Goal: Complete application form

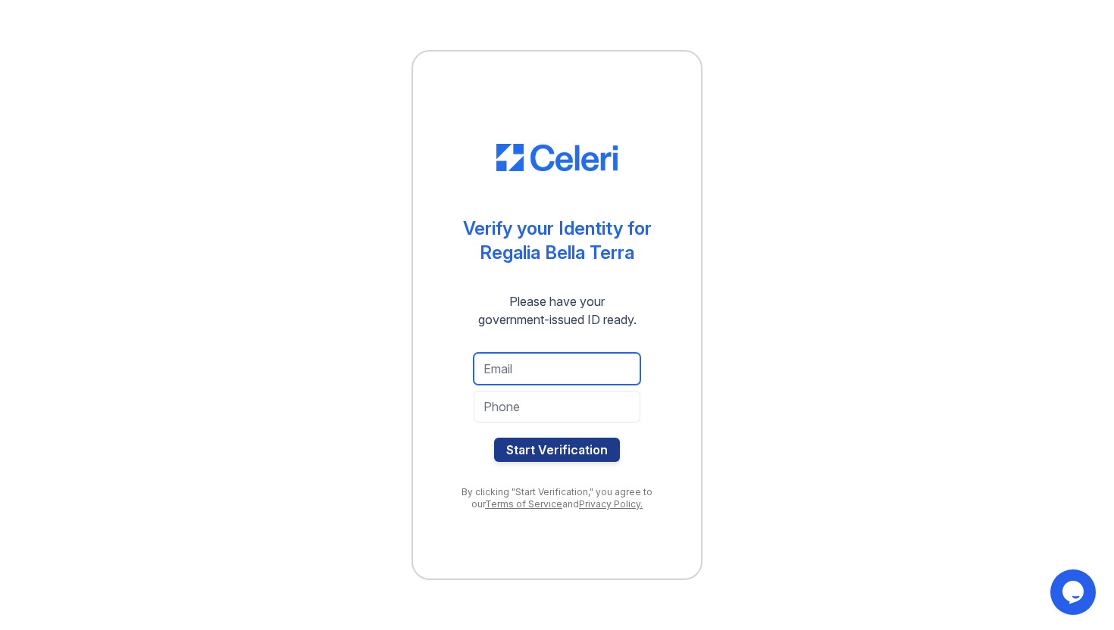
click at [531, 372] on input "email" at bounding box center [557, 369] width 167 height 32
type input "[EMAIL_ADDRESS][DOMAIN_NAME]"
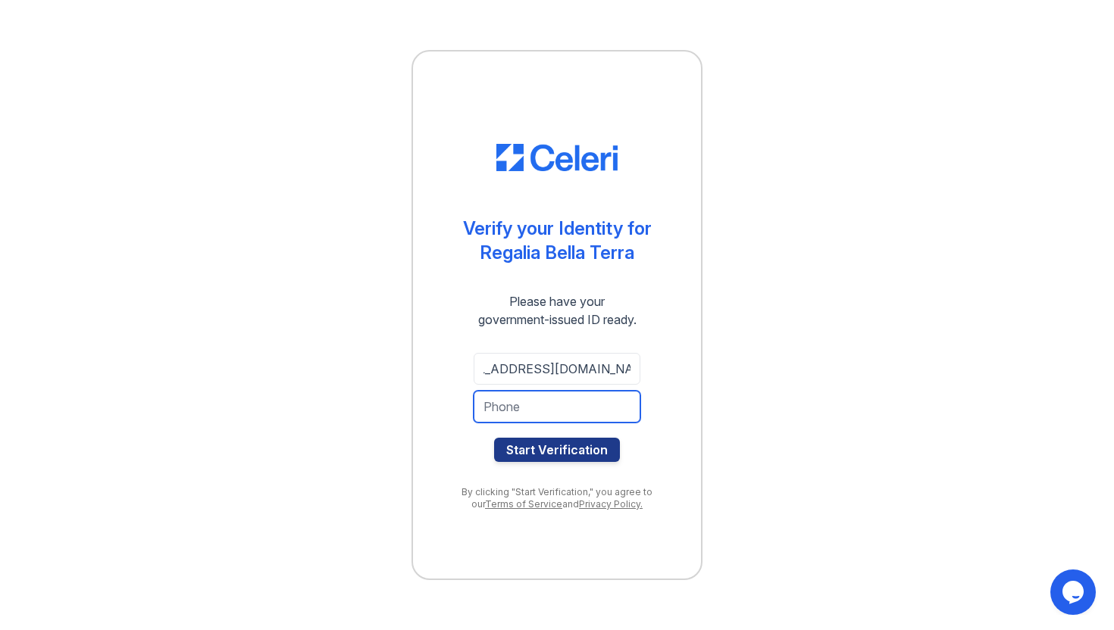
scroll to position [0, 0]
click at [519, 408] on input "tel" at bounding box center [557, 407] width 167 height 32
type input "8104108327"
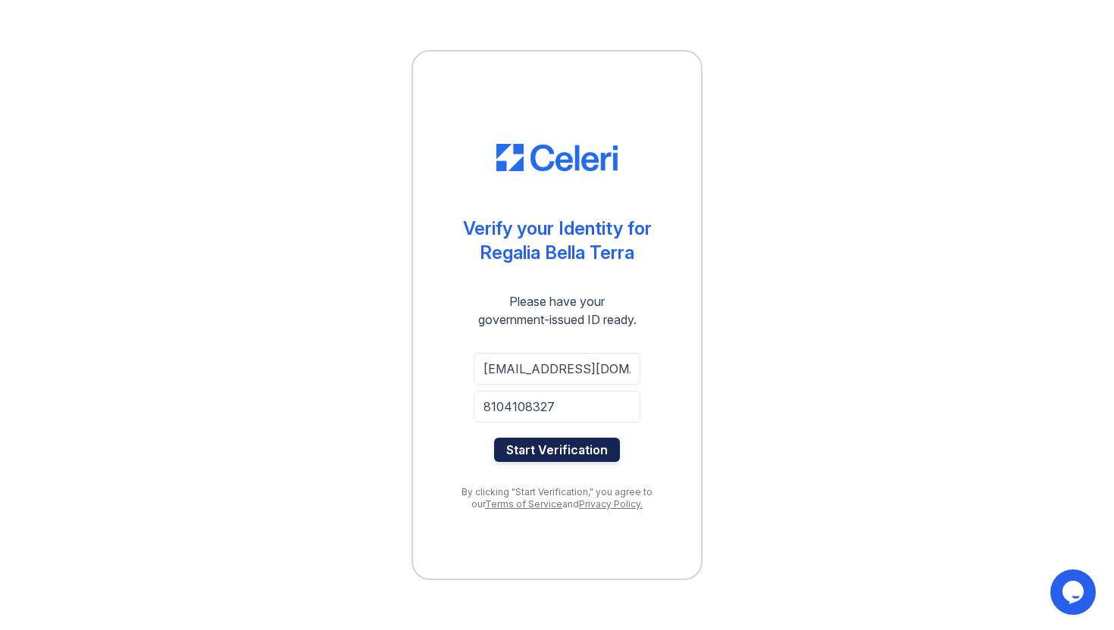
click at [584, 449] on button "Start Verification" at bounding box center [557, 450] width 126 height 24
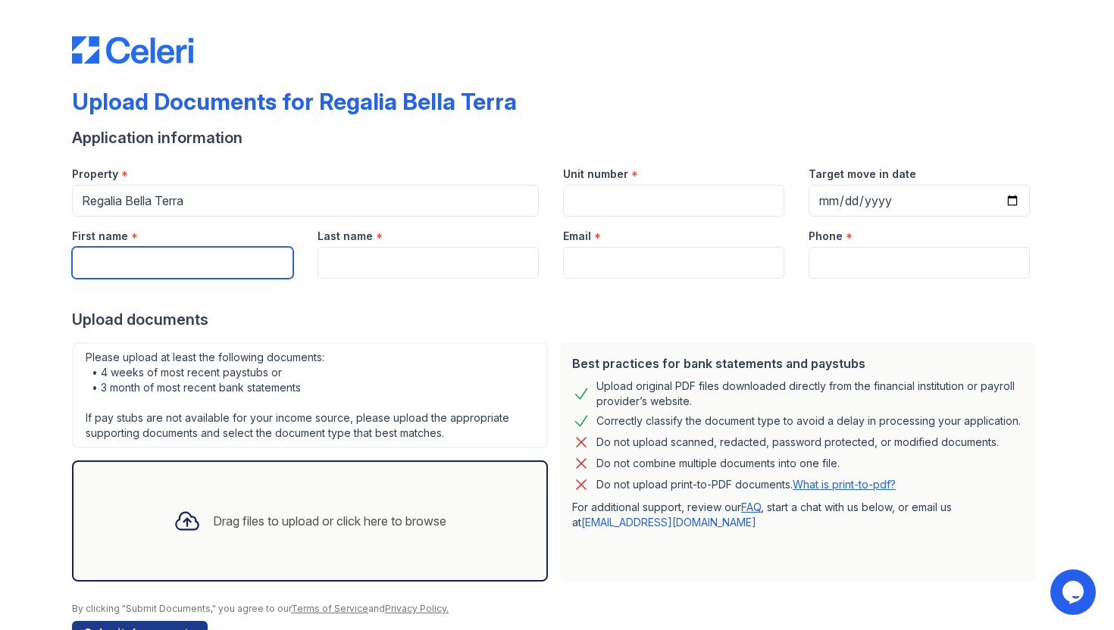
click at [164, 270] on input "First name" at bounding box center [182, 263] width 221 height 32
type input "Tamara"
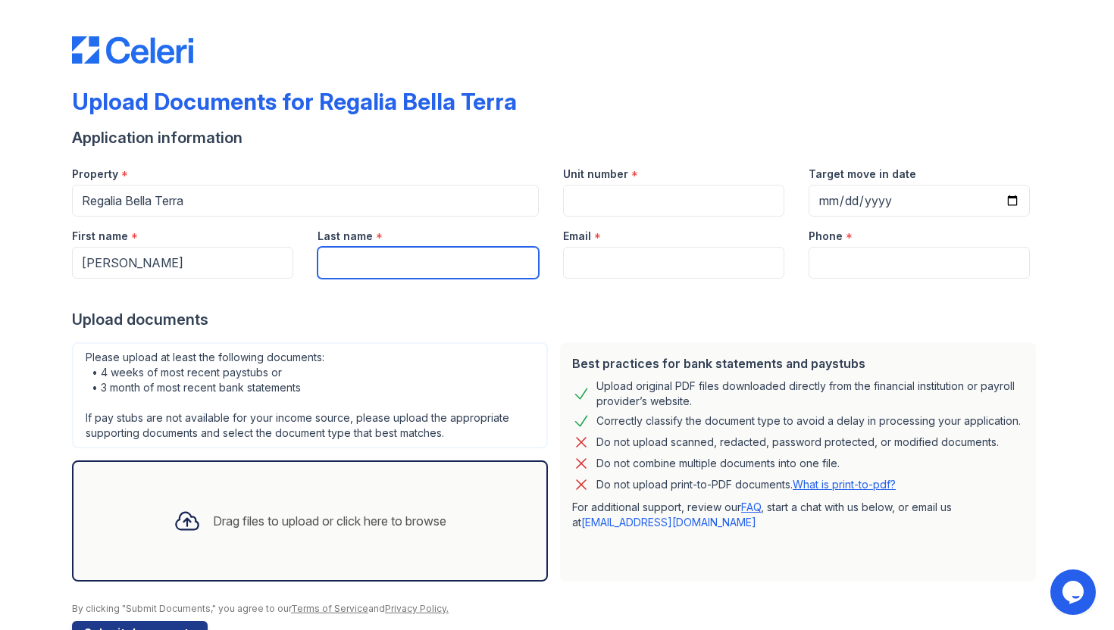
click at [342, 264] on input "Last name" at bounding box center [427, 263] width 221 height 32
type input "Bingham"
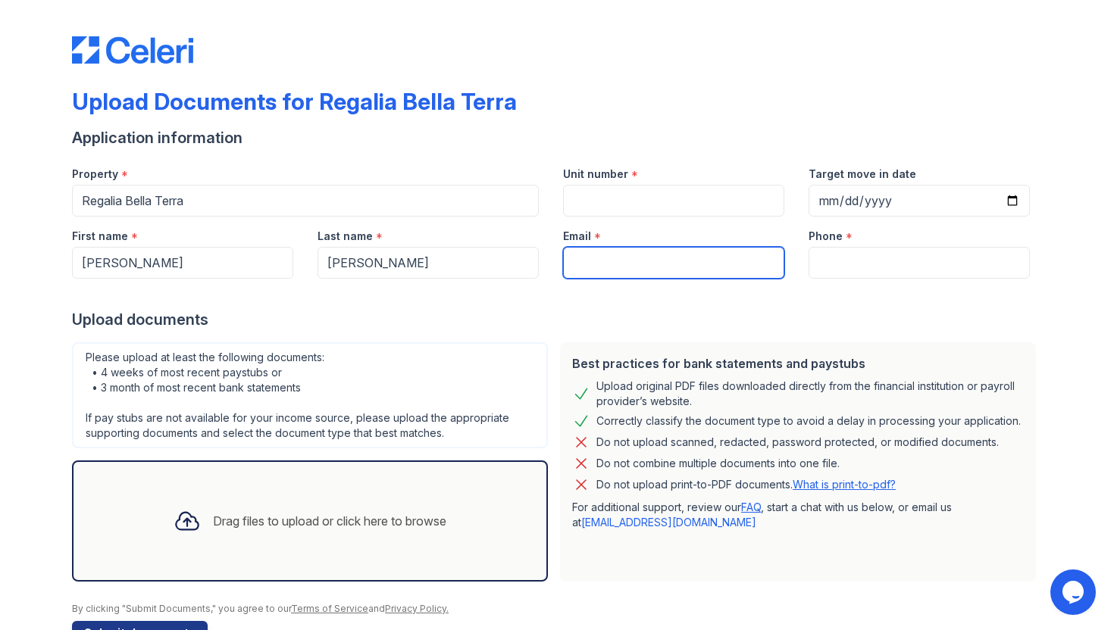
click at [615, 255] on input "Email" at bounding box center [673, 263] width 221 height 32
type input "binghamtamara130@gmail.com"
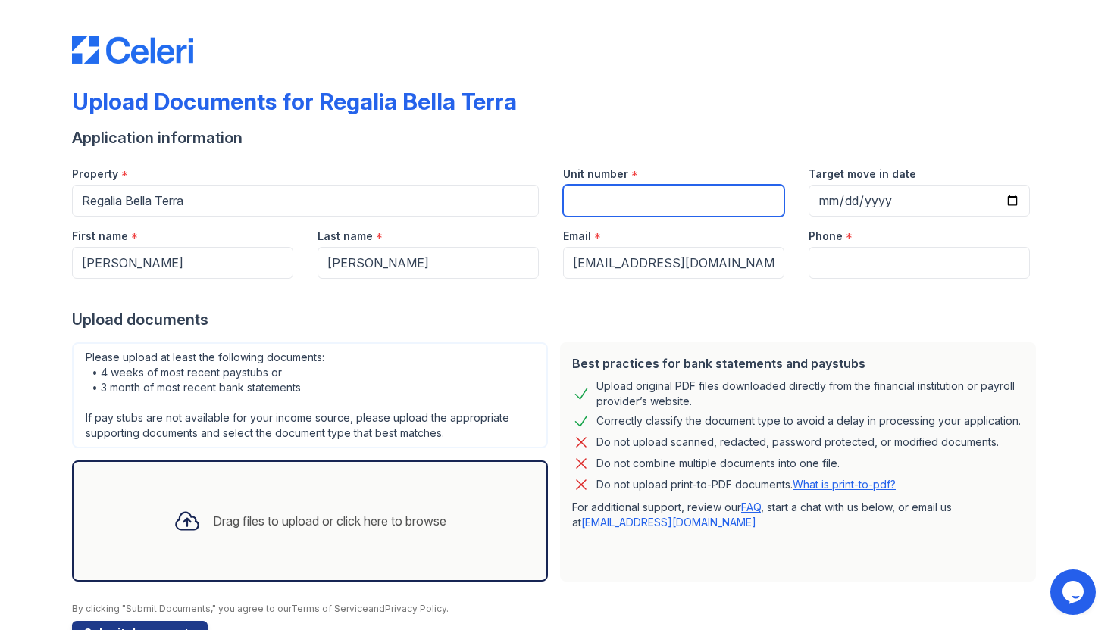
click at [599, 208] on input "Unit number" at bounding box center [673, 201] width 221 height 32
type input "403"
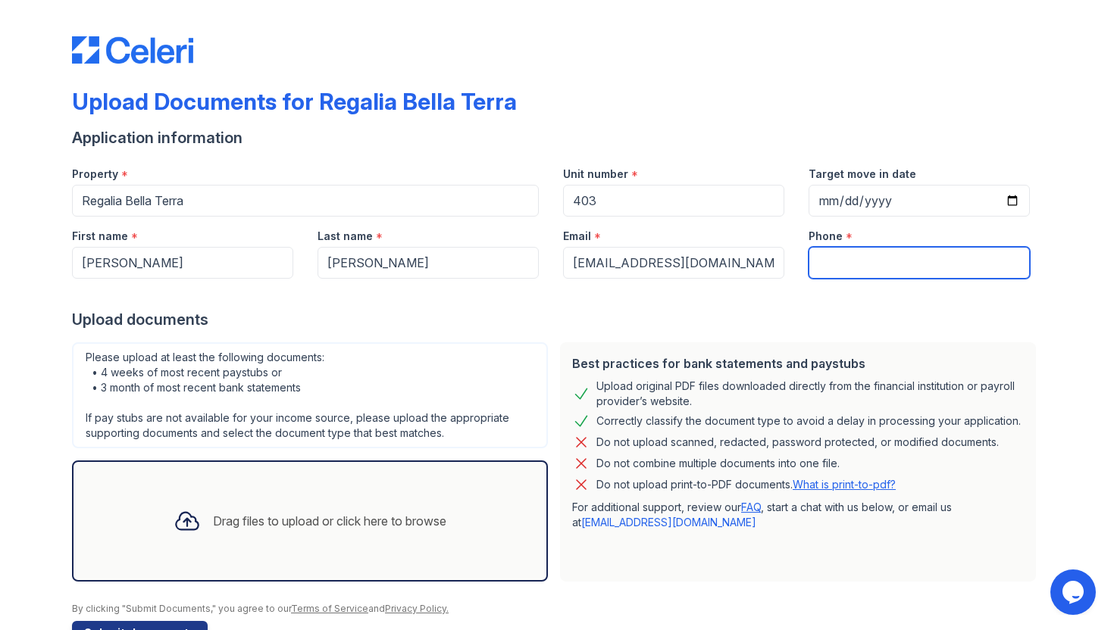
click at [894, 258] on input "Phone" at bounding box center [918, 263] width 221 height 32
type input "8104108327"
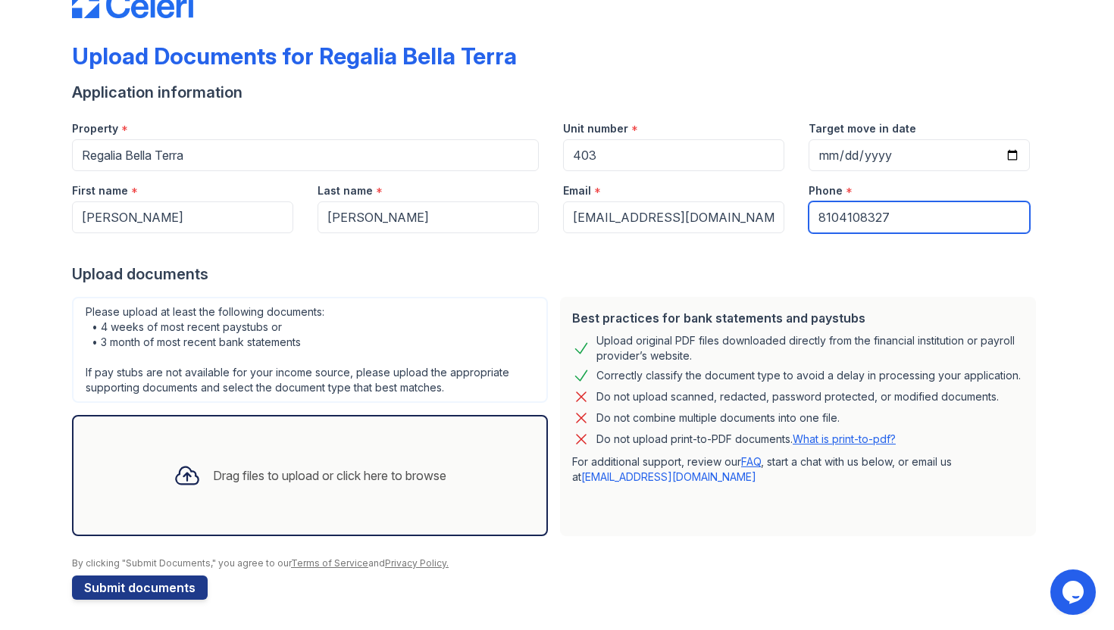
scroll to position [30, 0]
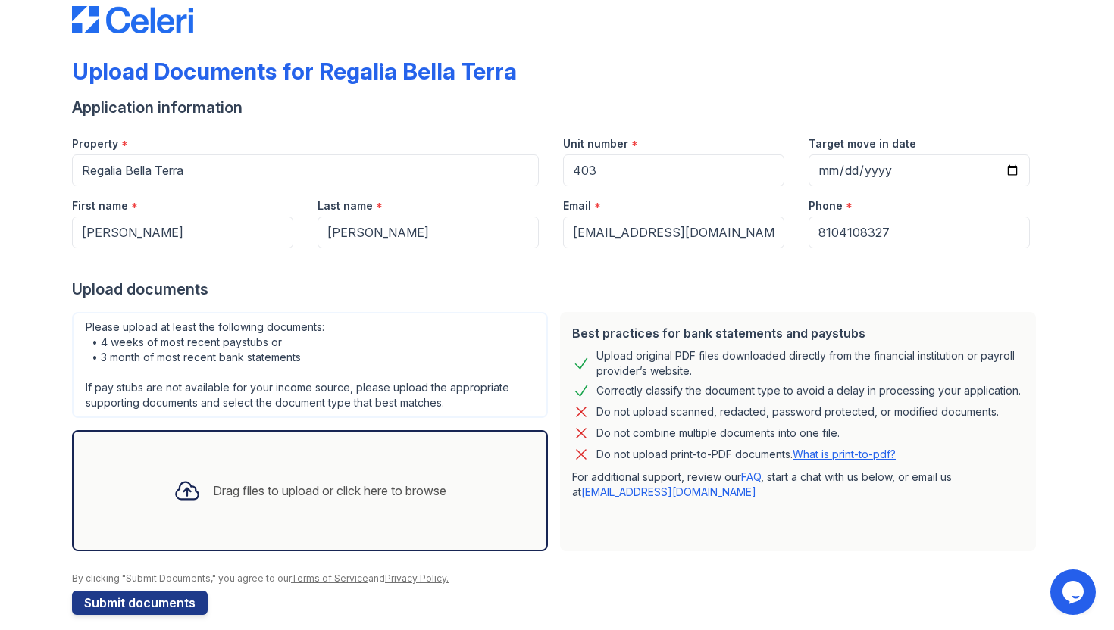
click at [304, 483] on div "Drag files to upload or click here to browse" at bounding box center [329, 491] width 233 height 18
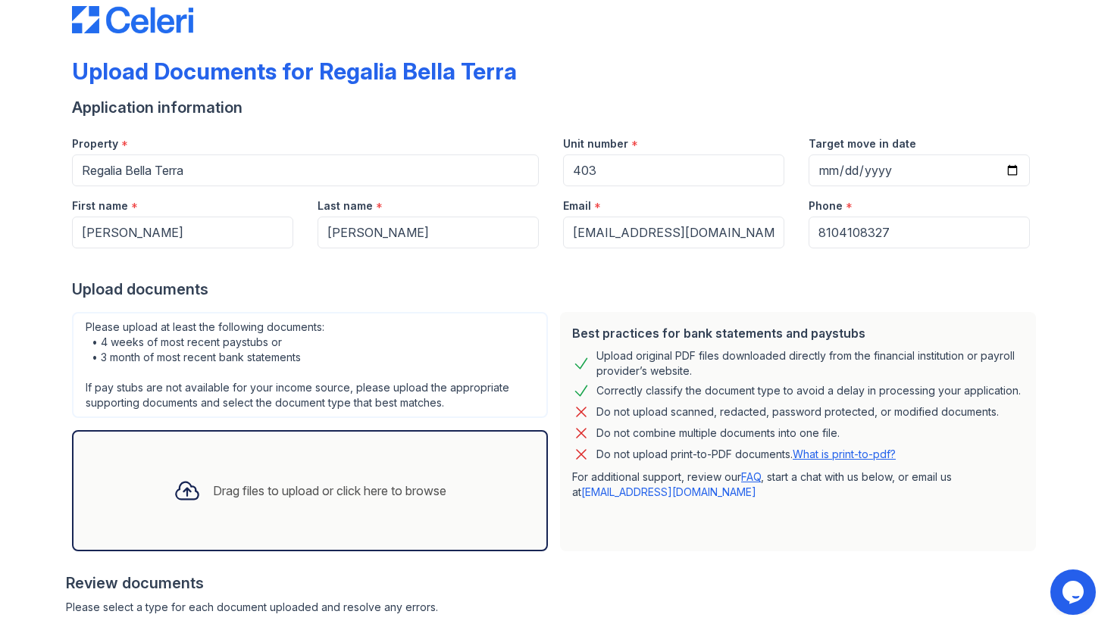
scroll to position [72, 0]
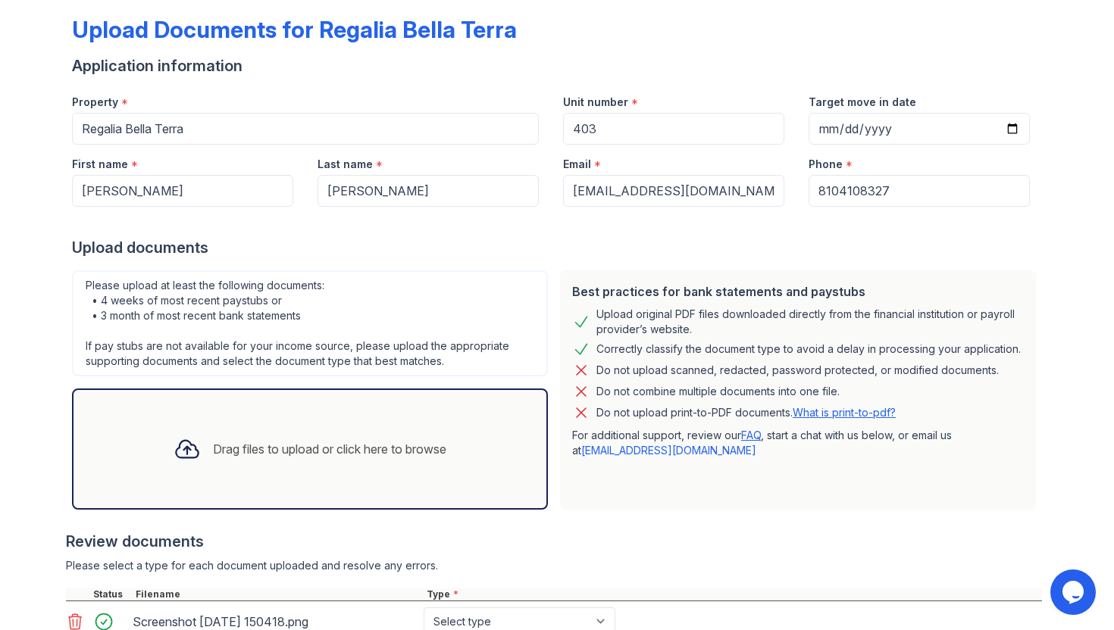
click at [376, 458] on div "Drag files to upload or click here to browse" at bounding box center [309, 450] width 297 height 52
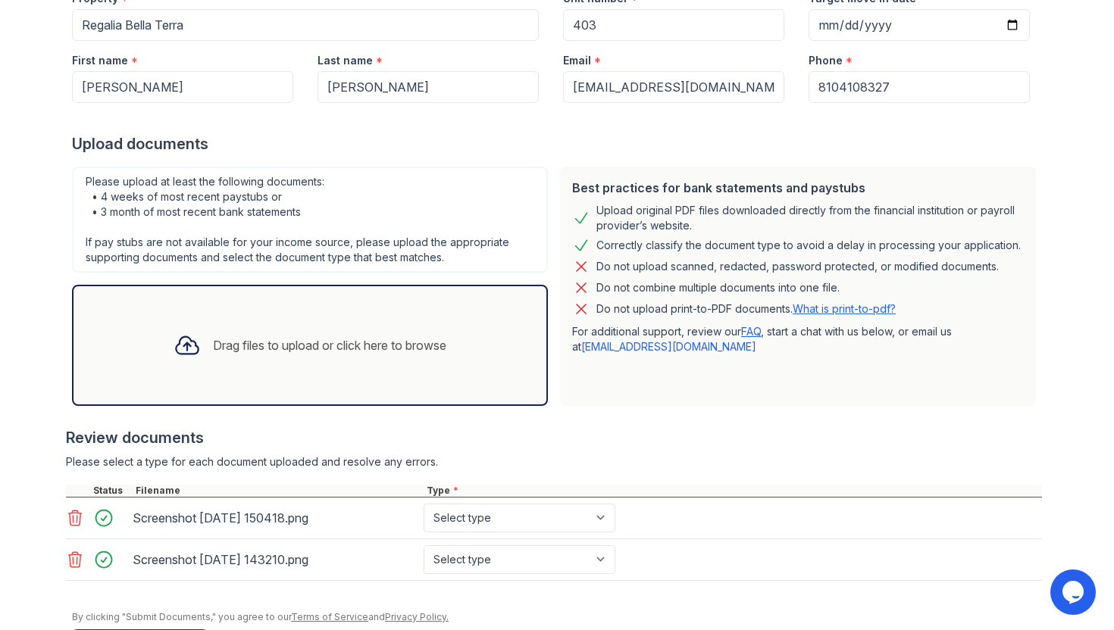
scroll to position [177, 0]
click at [381, 367] on div "Drag files to upload or click here to browse" at bounding box center [309, 345] width 297 height 52
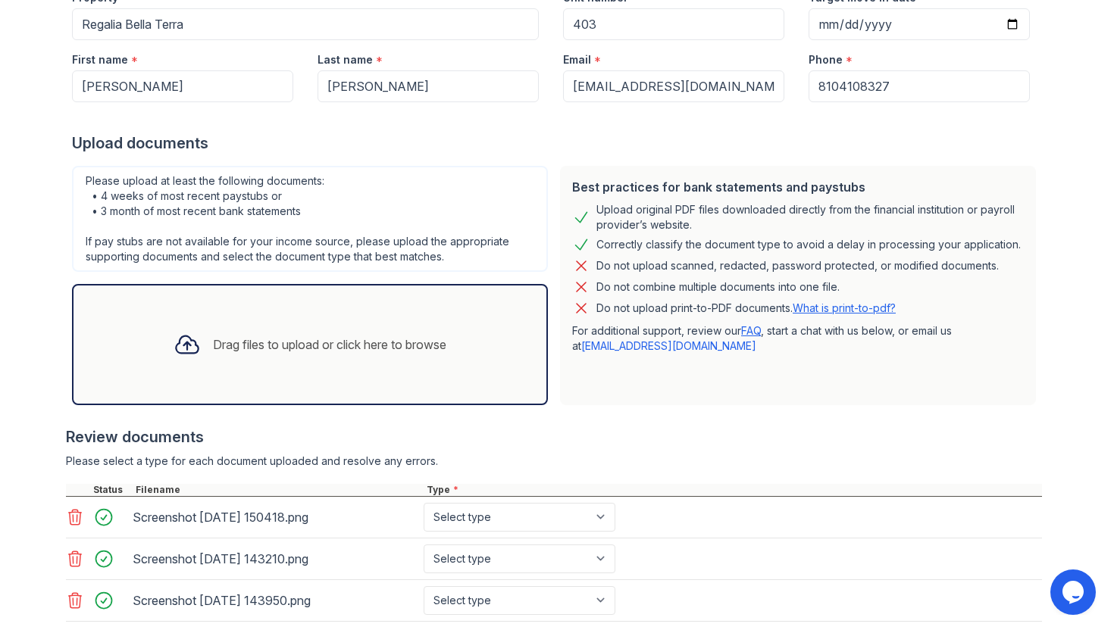
click at [420, 355] on div "Drag files to upload or click here to browse" at bounding box center [309, 345] width 297 height 52
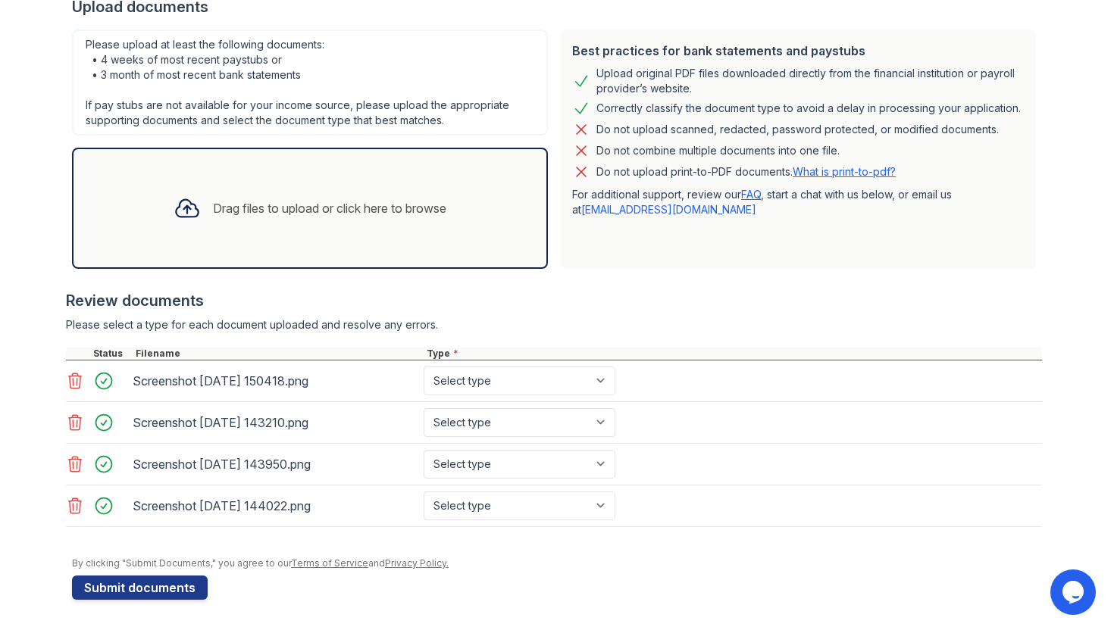
scroll to position [300, 0]
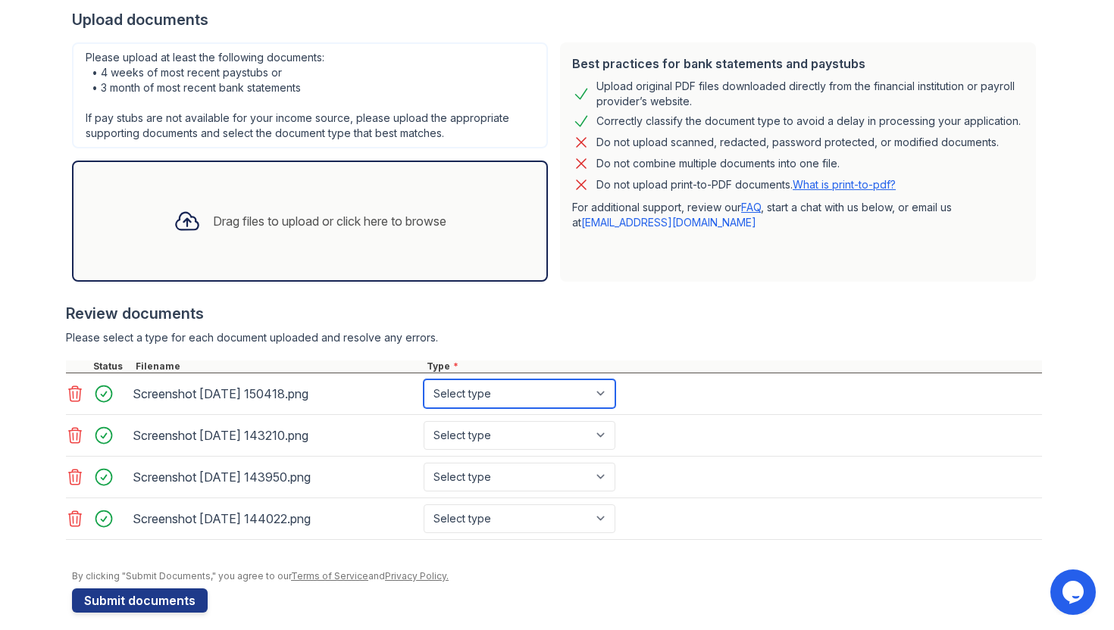
click at [608, 393] on select "Select type Paystub Bank Statement Offer Letter Tax Documents Benefit Award Let…" at bounding box center [520, 394] width 192 height 29
select select "paystub"
click at [424, 380] on select "Select type Paystub Bank Statement Offer Letter Tax Documents Benefit Award Let…" at bounding box center [520, 394] width 192 height 29
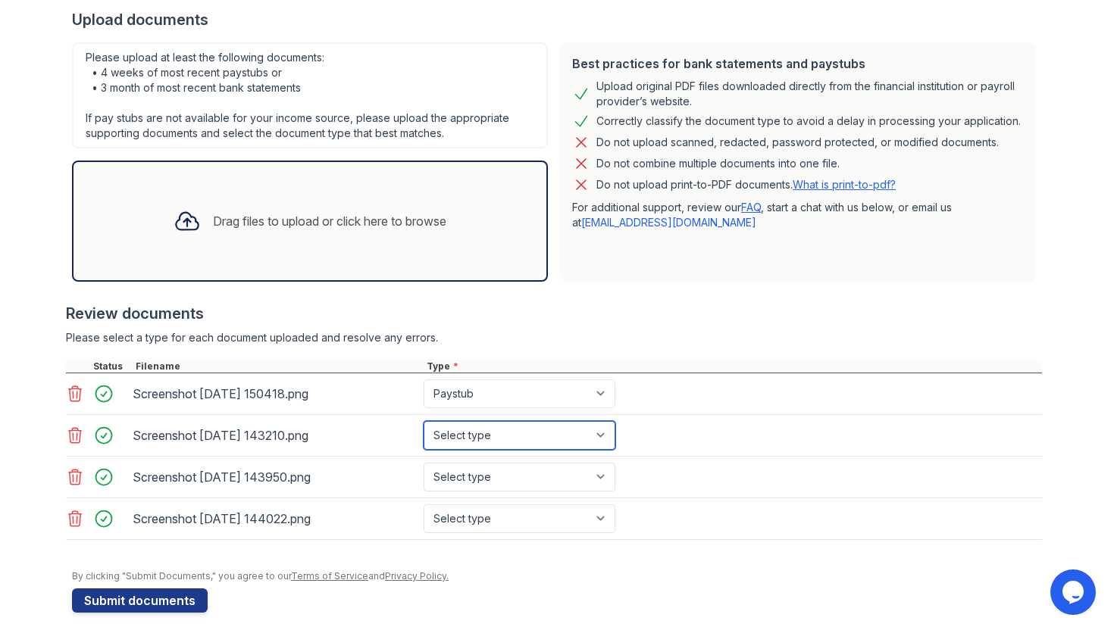
click at [599, 425] on select "Select type Paystub Bank Statement Offer Letter Tax Documents Benefit Award Let…" at bounding box center [520, 435] width 192 height 29
select select "paystub"
click at [424, 421] on select "Select type Paystub Bank Statement Offer Letter Tax Documents Benefit Award Let…" at bounding box center [520, 435] width 192 height 29
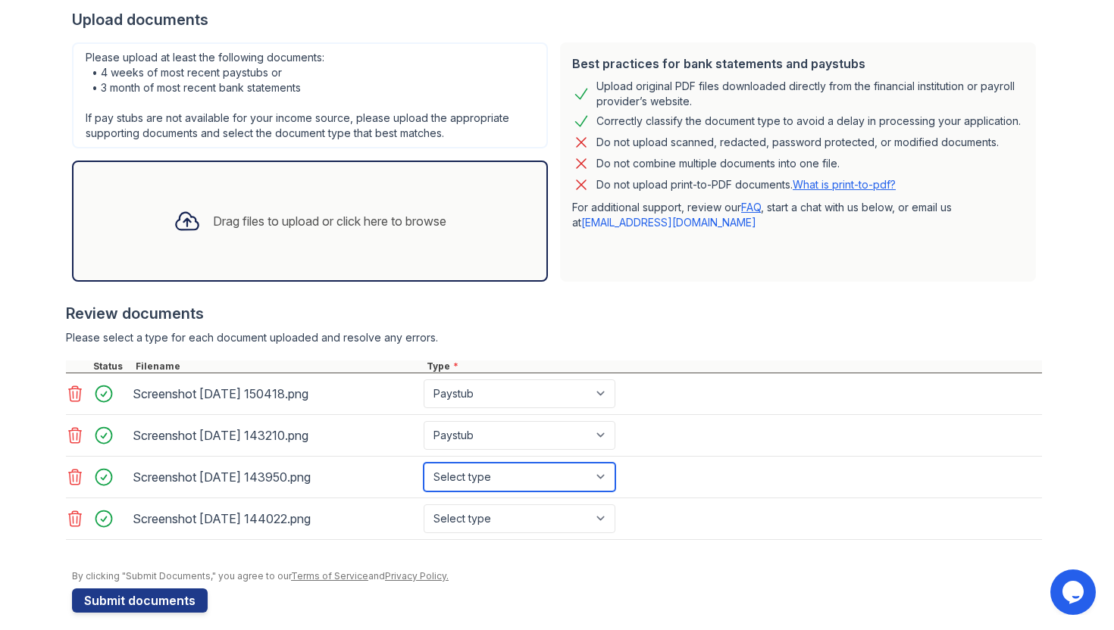
click at [588, 465] on select "Select type Paystub Bank Statement Offer Letter Tax Documents Benefit Award Let…" at bounding box center [520, 477] width 192 height 29
select select "paystub"
click at [424, 463] on select "Select type Paystub Bank Statement Offer Letter Tax Documents Benefit Award Let…" at bounding box center [520, 477] width 192 height 29
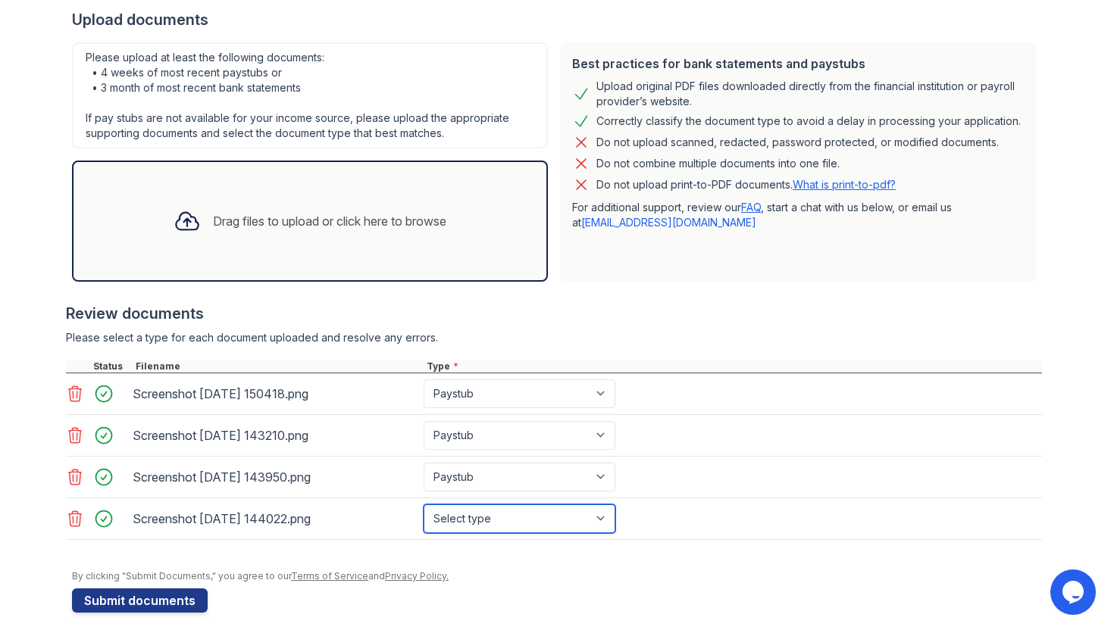
click at [574, 522] on select "Select type Paystub Bank Statement Offer Letter Tax Documents Benefit Award Let…" at bounding box center [520, 519] width 192 height 29
select select "paystub"
click at [424, 505] on select "Select type Paystub Bank Statement Offer Letter Tax Documents Benefit Award Let…" at bounding box center [520, 519] width 192 height 29
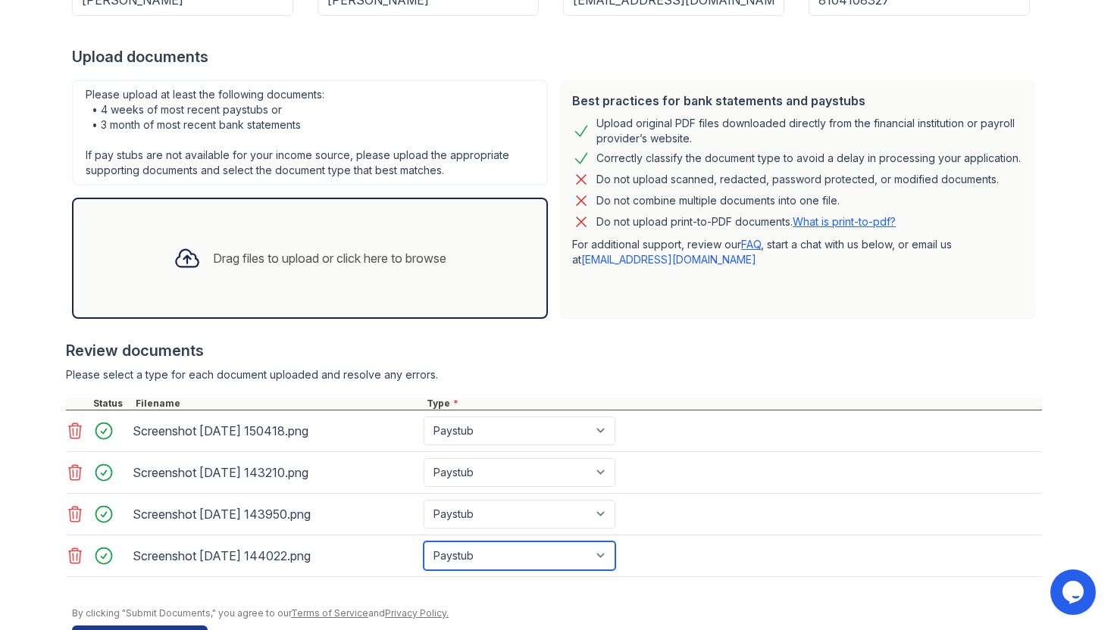
scroll to position [313, 0]
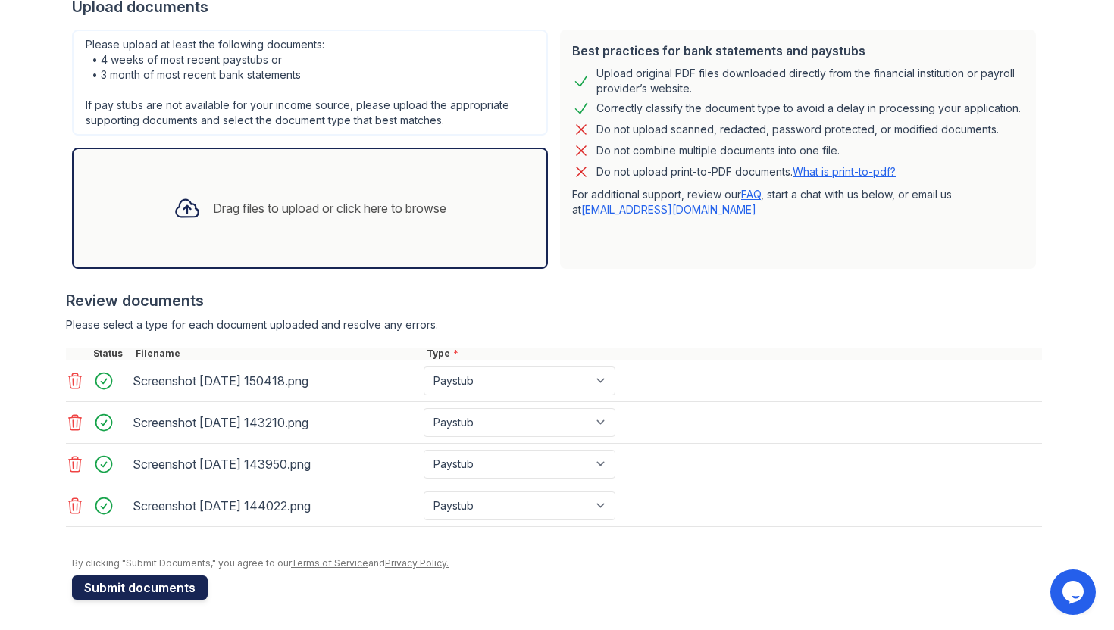
click at [120, 588] on button "Submit documents" at bounding box center [140, 588] width 136 height 24
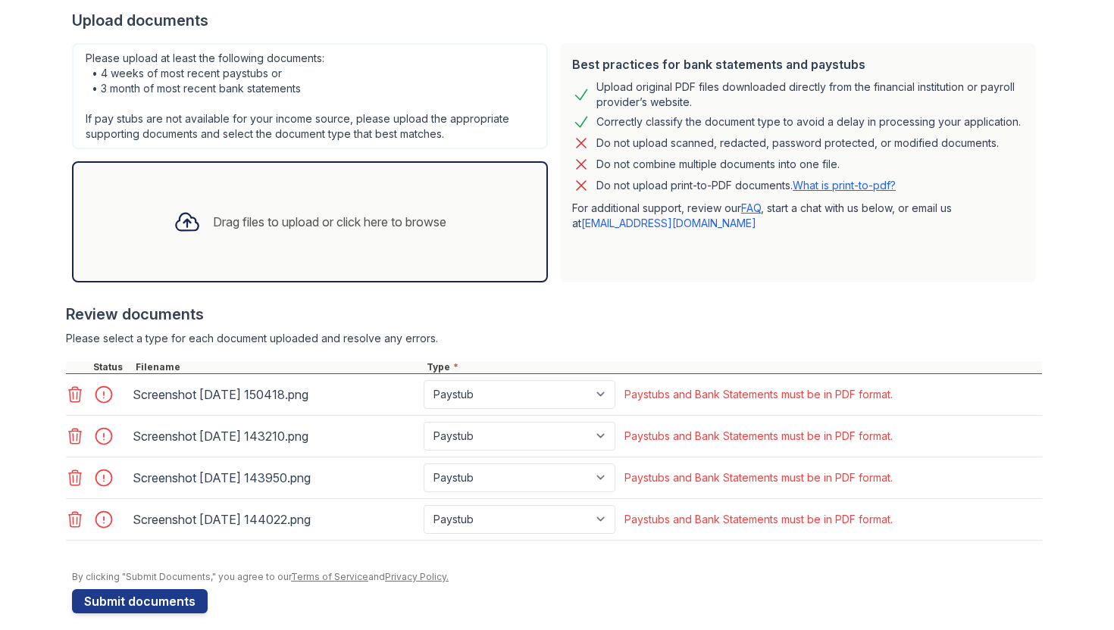
scroll to position [342, 0]
click at [78, 394] on icon at bounding box center [75, 394] width 18 height 18
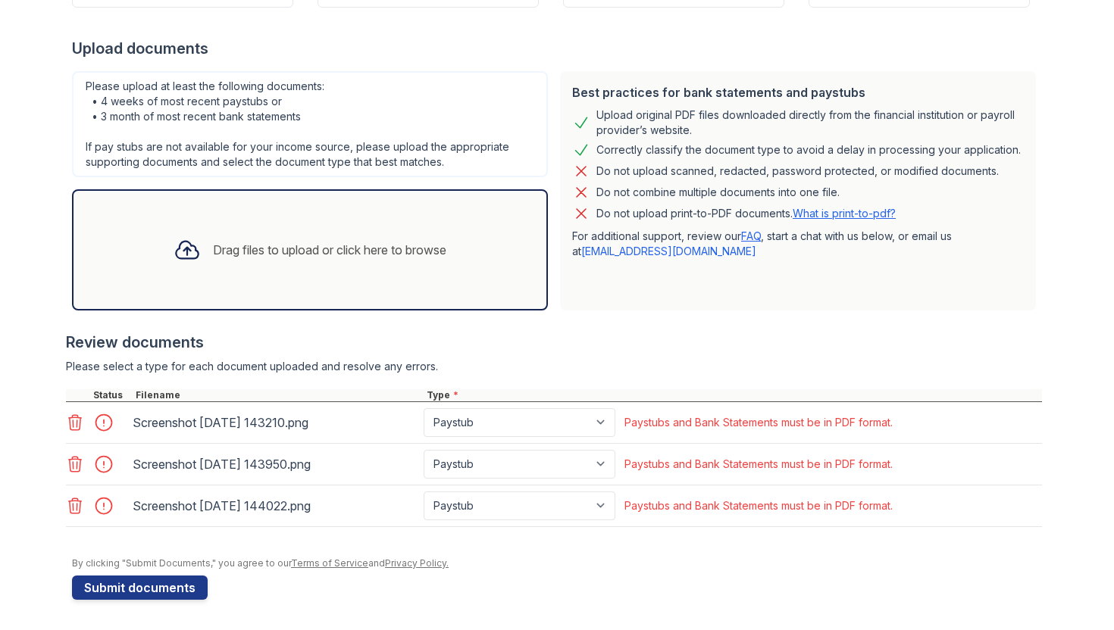
click at [80, 418] on icon at bounding box center [75, 422] width 13 height 15
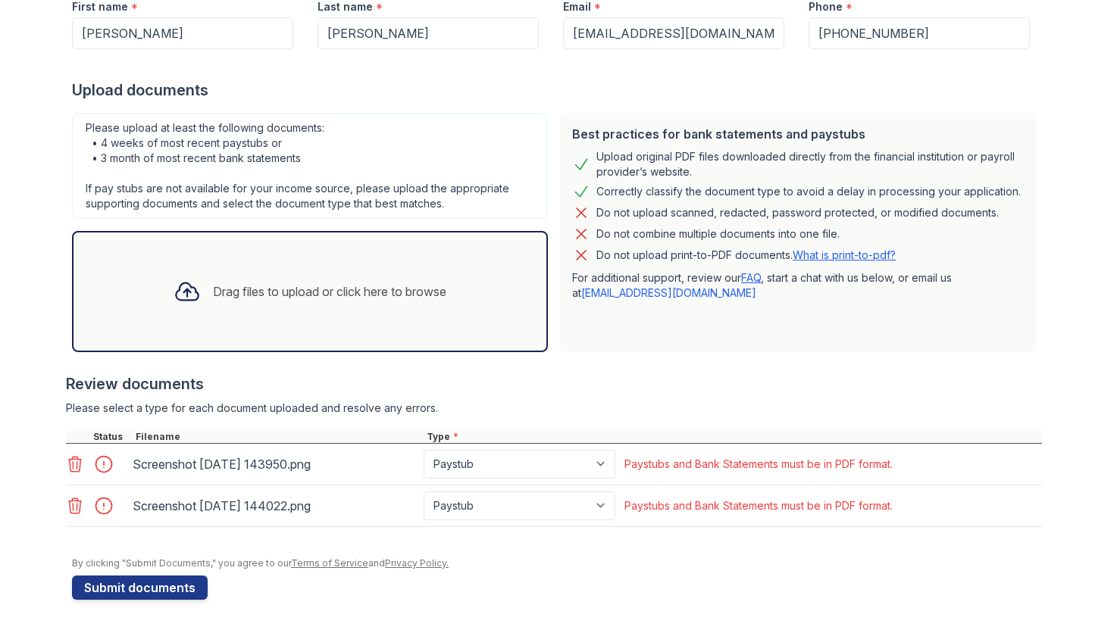
click at [77, 464] on icon at bounding box center [75, 464] width 13 height 15
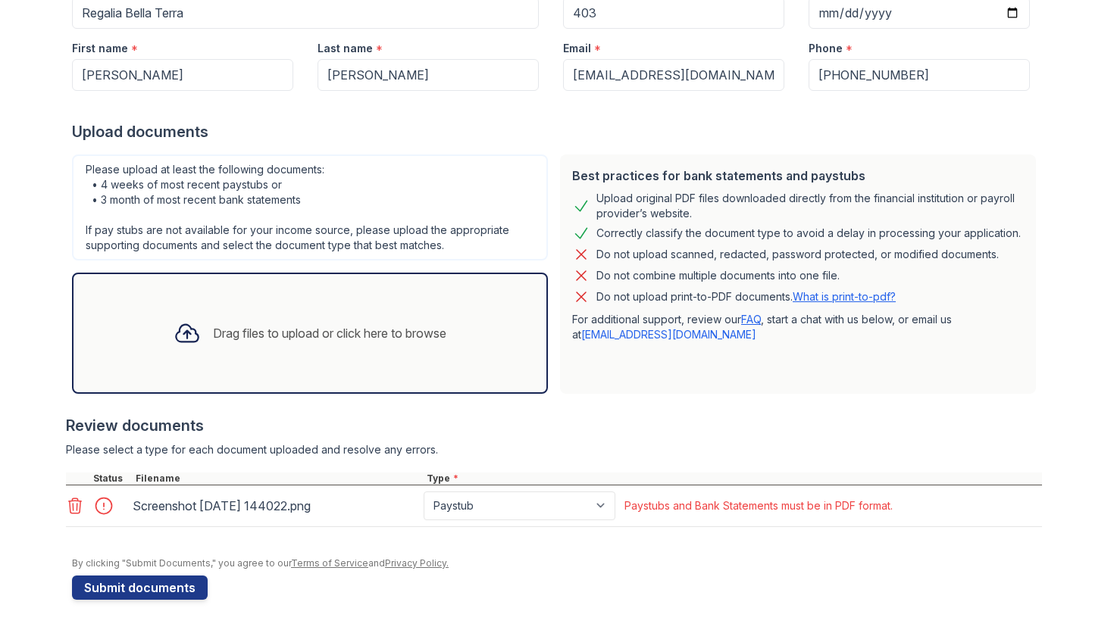
click at [77, 510] on icon at bounding box center [75, 506] width 13 height 15
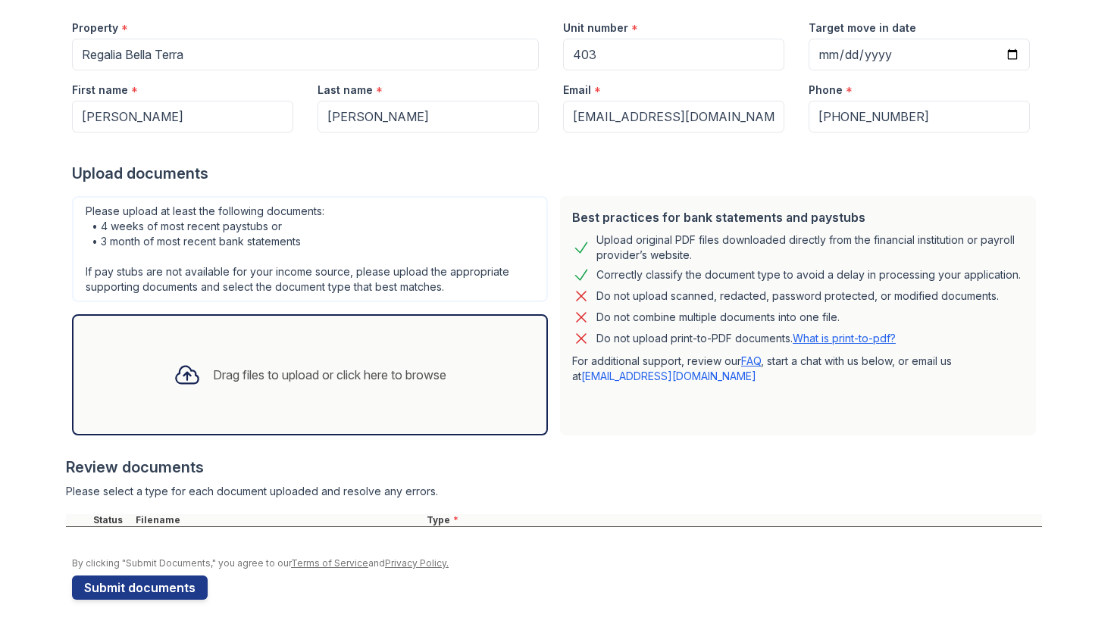
scroll to position [173, 0]
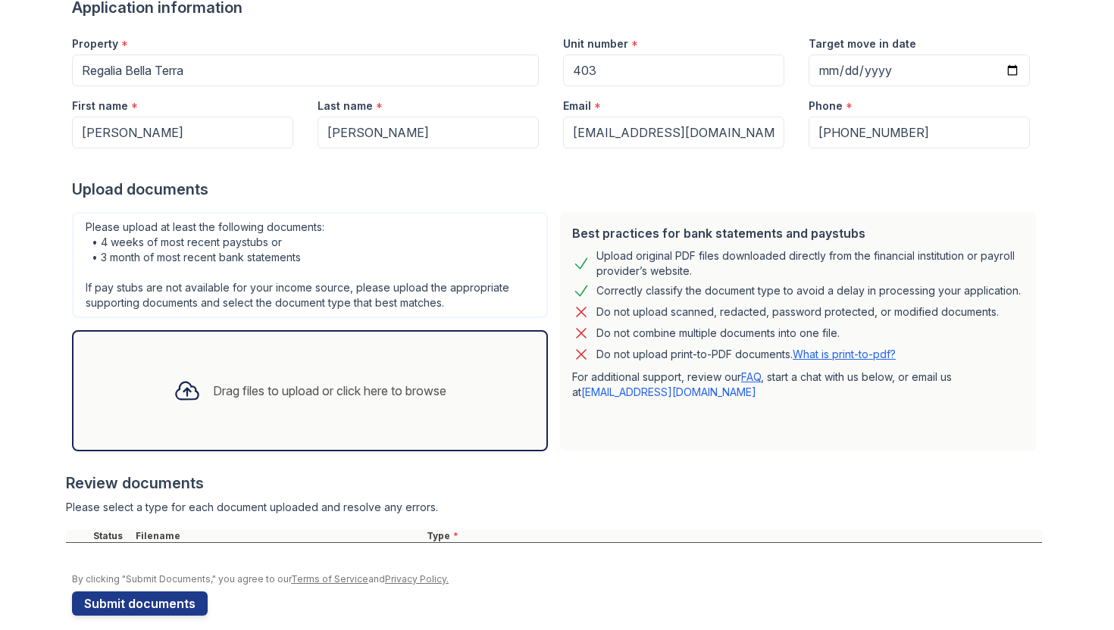
click at [229, 387] on div "Drag files to upload or click here to browse" at bounding box center [329, 391] width 233 height 18
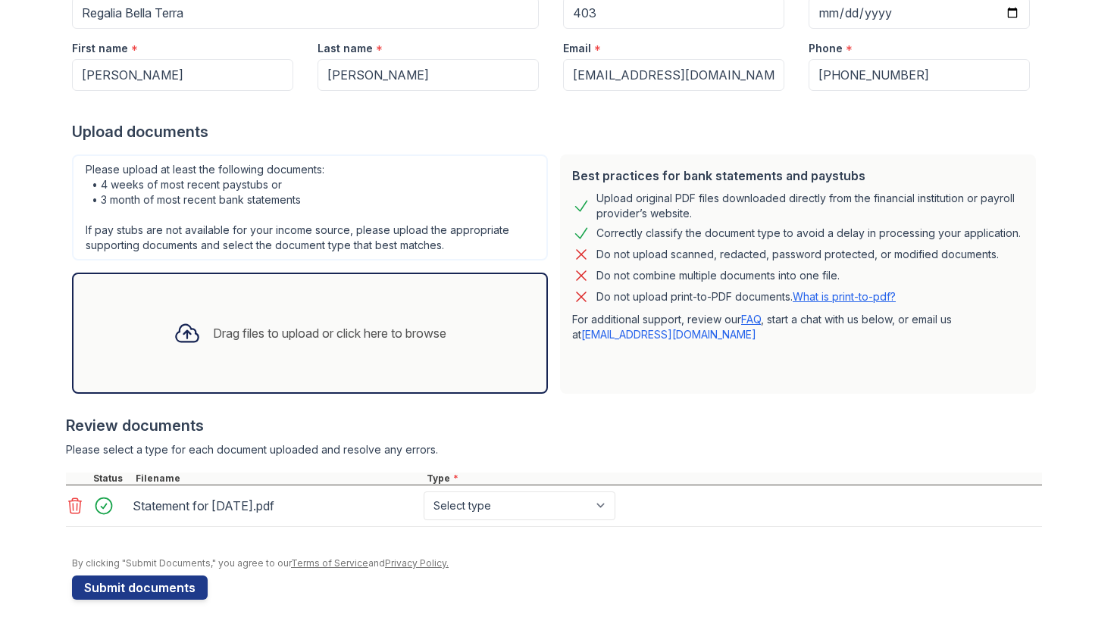
scroll to position [229, 0]
click at [279, 341] on div "Drag files to upload or click here to browse" at bounding box center [329, 335] width 233 height 18
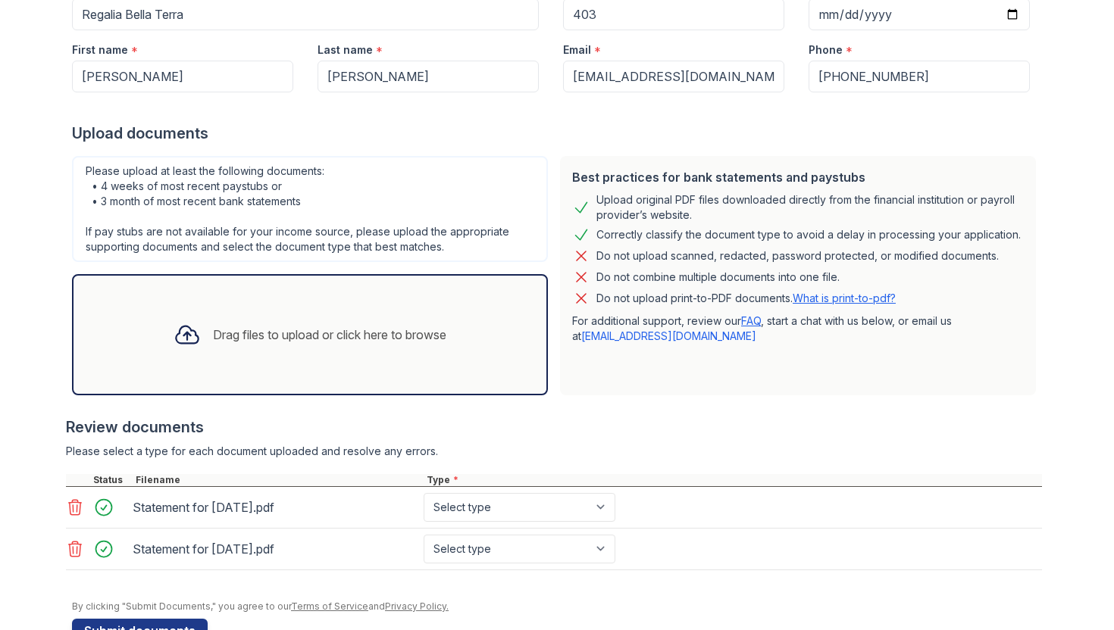
scroll to position [272, 0]
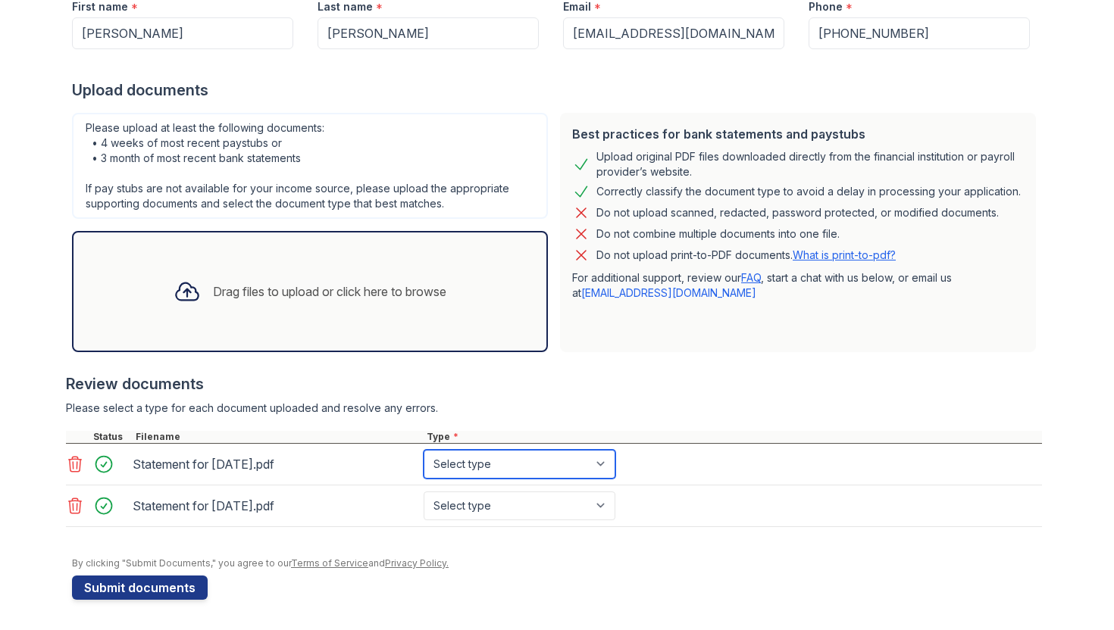
click at [454, 458] on select "Select type Paystub Bank Statement Offer Letter Tax Documents Benefit Award Let…" at bounding box center [520, 464] width 192 height 29
select select "paystub"
click at [424, 450] on select "Select type Paystub Bank Statement Offer Letter Tax Documents Benefit Award Let…" at bounding box center [520, 464] width 192 height 29
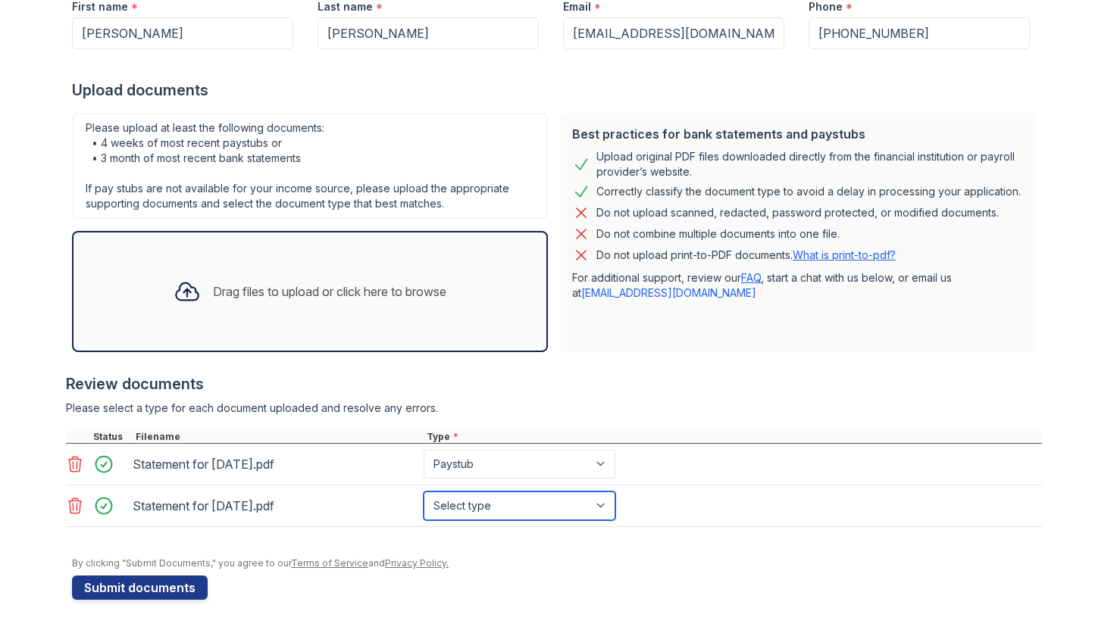
click at [473, 493] on select "Select type Paystub Bank Statement Offer Letter Tax Documents Benefit Award Let…" at bounding box center [520, 506] width 192 height 29
select select "paystub"
click at [424, 492] on select "Select type Paystub Bank Statement Offer Letter Tax Documents Benefit Award Let…" at bounding box center [520, 506] width 192 height 29
click at [270, 288] on div "Drag files to upload or click here to browse" at bounding box center [329, 292] width 233 height 18
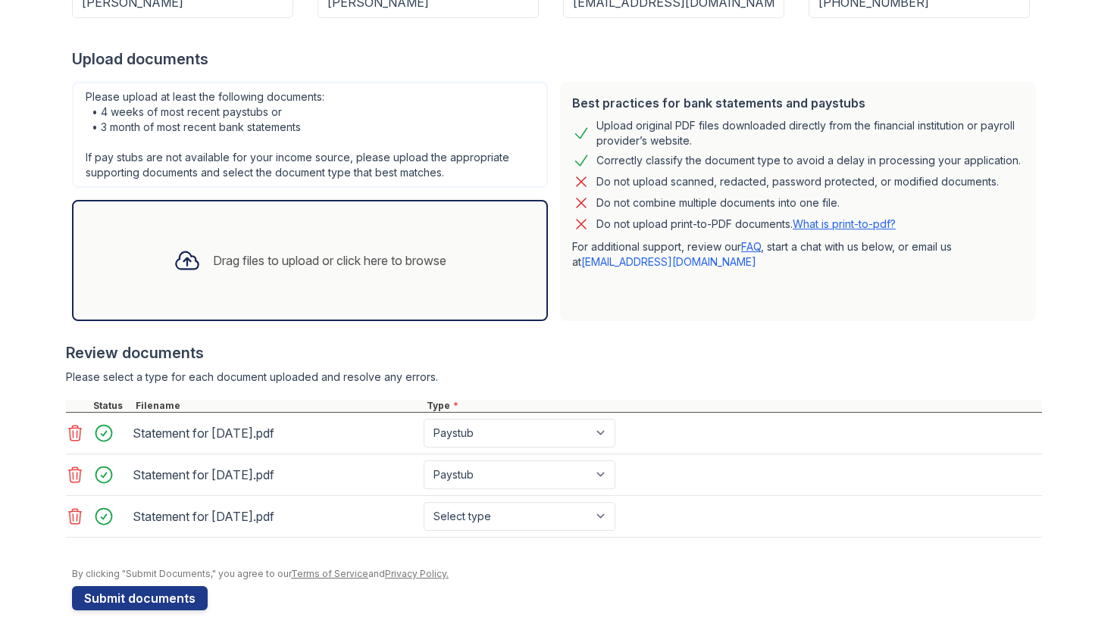
scroll to position [314, 0]
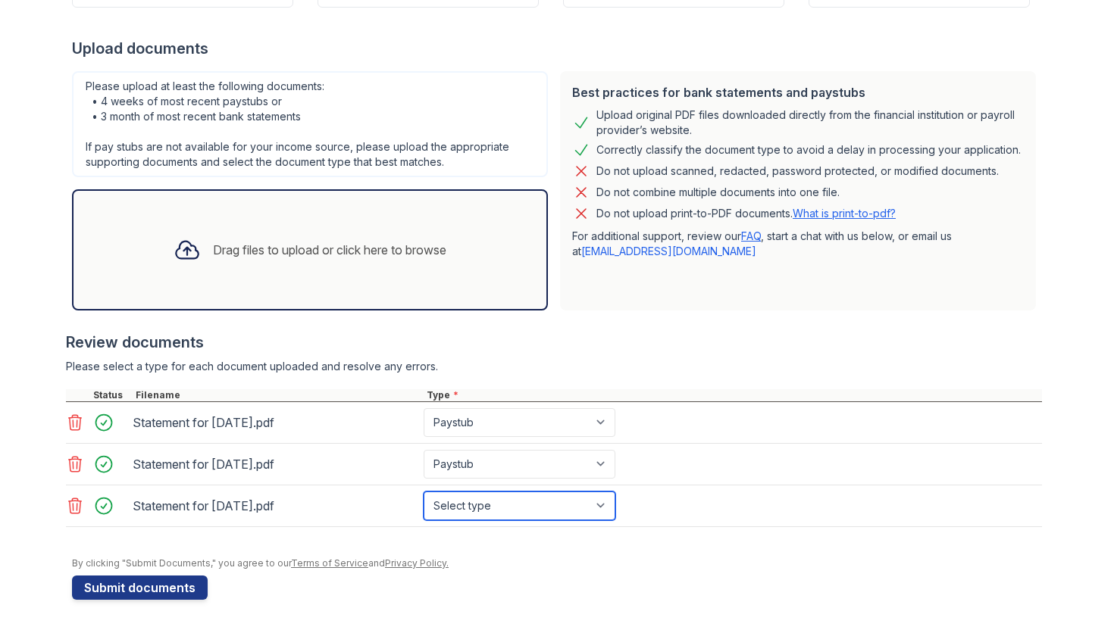
click at [499, 505] on select "Select type Paystub Bank Statement Offer Letter Tax Documents Benefit Award Let…" at bounding box center [520, 506] width 192 height 29
select select "paystub"
click at [424, 492] on select "Select type Paystub Bank Statement Offer Letter Tax Documents Benefit Award Let…" at bounding box center [520, 506] width 192 height 29
click at [355, 275] on div "Drag files to upload or click here to browse" at bounding box center [309, 250] width 297 height 52
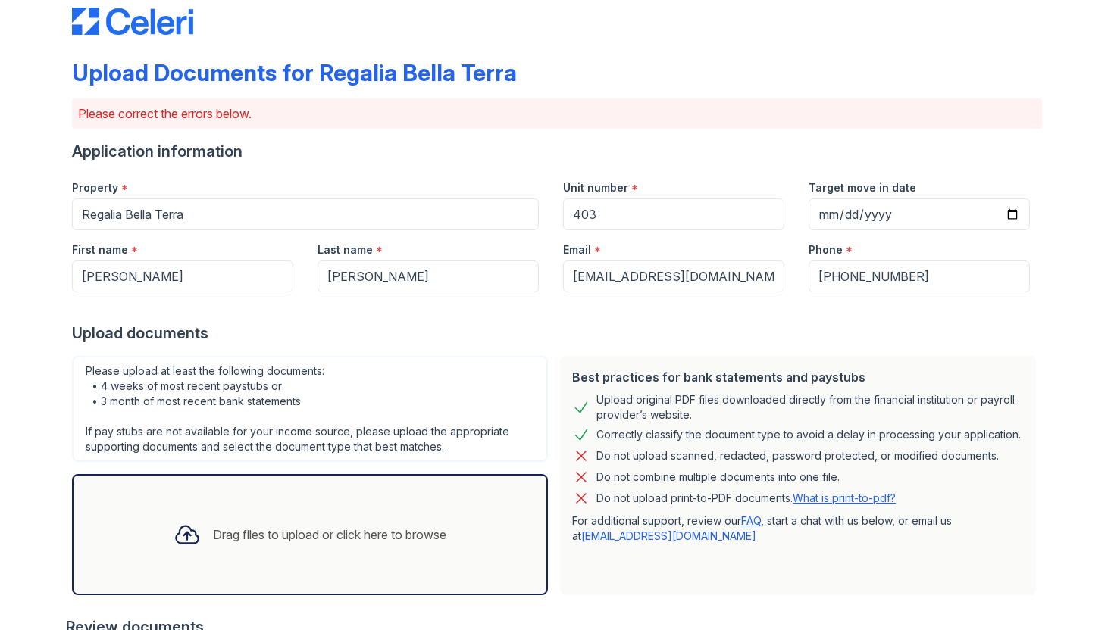
scroll to position [28, 0]
click at [871, 217] on input "Target move in date" at bounding box center [918, 215] width 221 height 32
click at [1013, 220] on input "Target move in date" at bounding box center [918, 215] width 221 height 32
type input "2025-11-21"
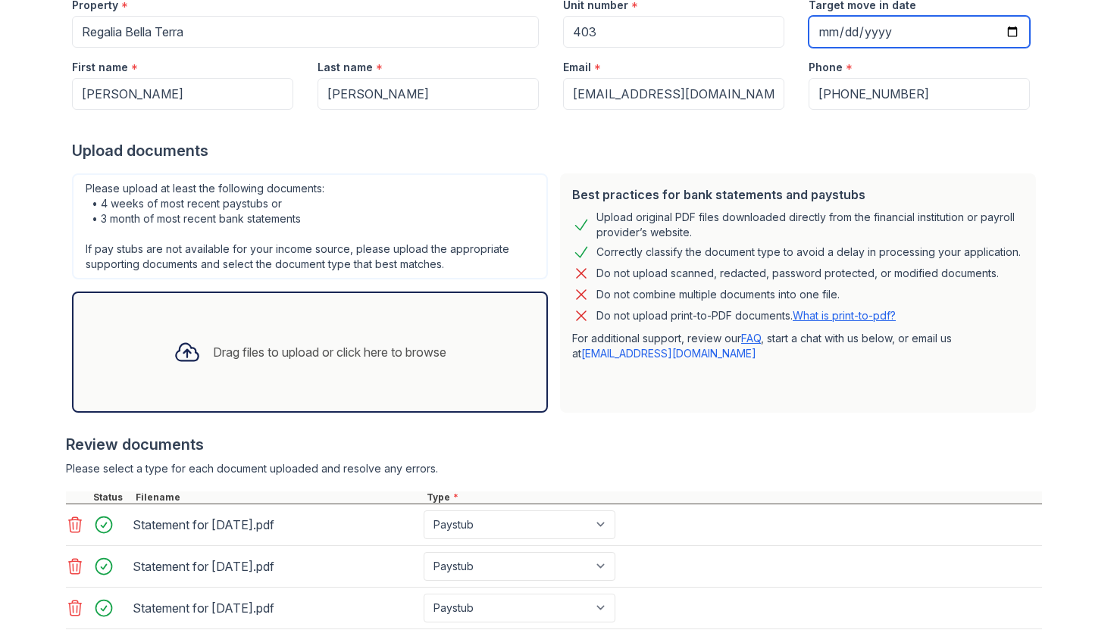
scroll to position [355, 0]
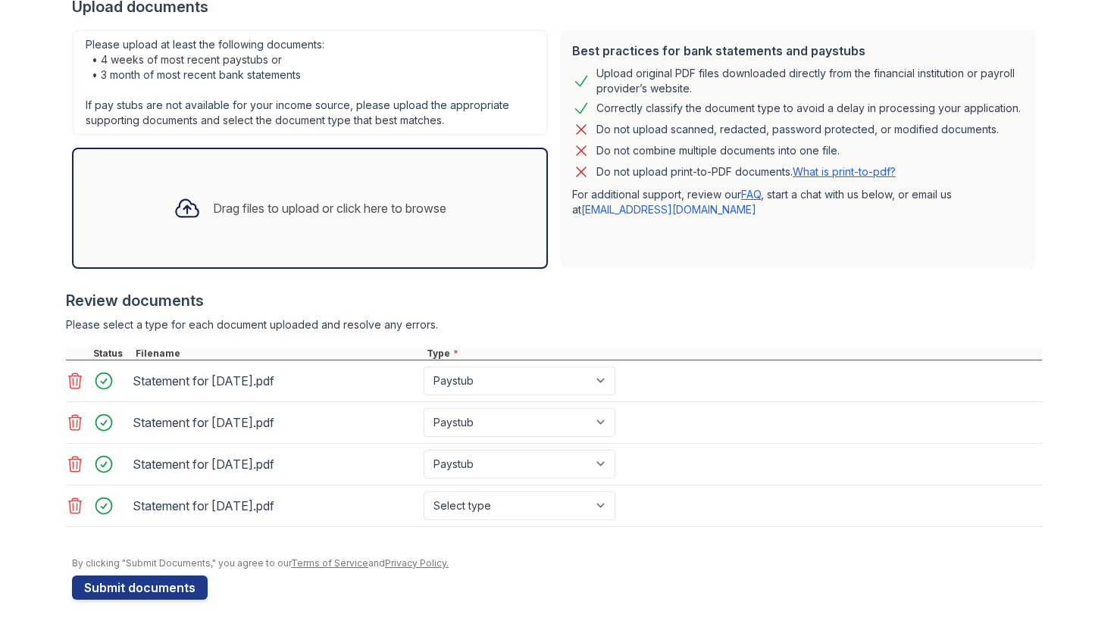
drag, startPoint x: 183, startPoint y: 591, endPoint x: 571, endPoint y: 432, distance: 419.3
click at [571, 432] on form "Application information Property * Regalia Bella Terra Unit number * 403 Target…" at bounding box center [557, 207] width 970 height 786
click at [549, 499] on select "Select type Paystub Bank Statement Offer Letter Tax Documents Benefit Award Let…" at bounding box center [520, 506] width 192 height 29
select select "paystub"
click at [424, 492] on select "Select type Paystub Bank Statement Offer Letter Tax Documents Benefit Award Let…" at bounding box center [520, 506] width 192 height 29
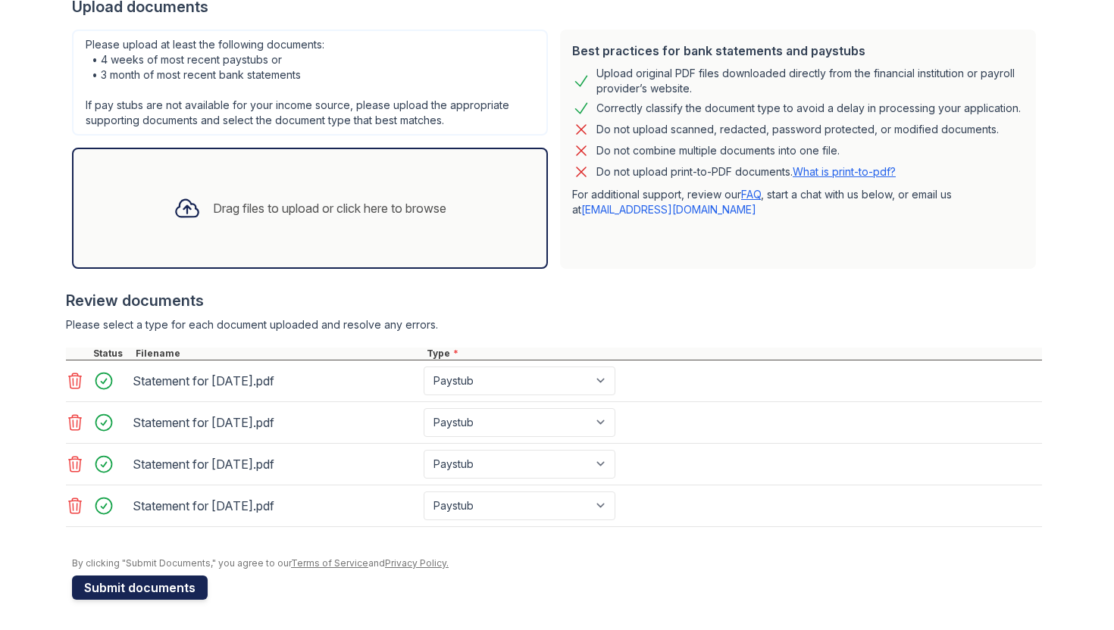
click at [171, 593] on button "Submit documents" at bounding box center [140, 588] width 136 height 24
